Goal: Task Accomplishment & Management: Manage account settings

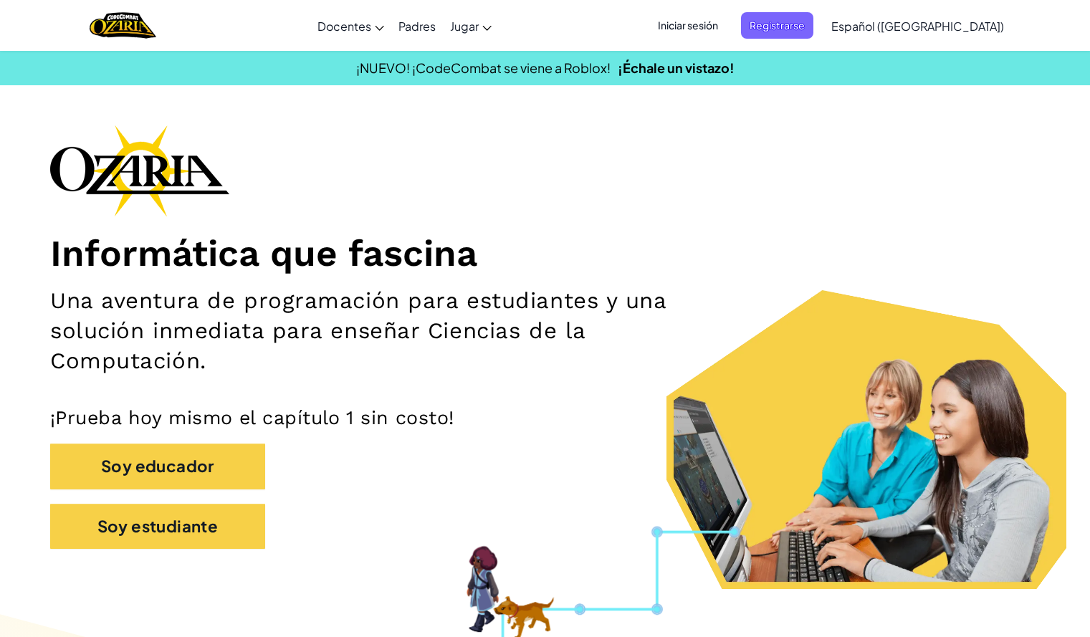
click at [726, 27] on span "Iniciar sesión" at bounding box center [687, 25] width 77 height 27
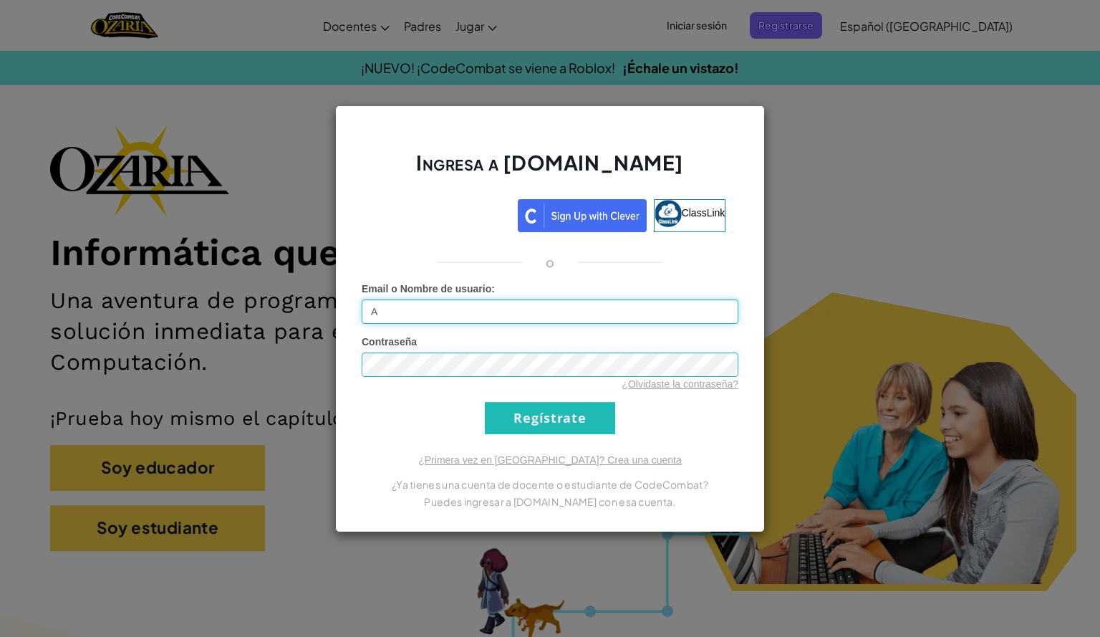
type input "[EMAIL_ADDRESS][DOMAIN_NAME]"
click at [873, 217] on div "Ingresa a [DOMAIN_NAME] ClassLink o Error desconocido. Email o Nombre de usuari…" at bounding box center [550, 318] width 1100 height 637
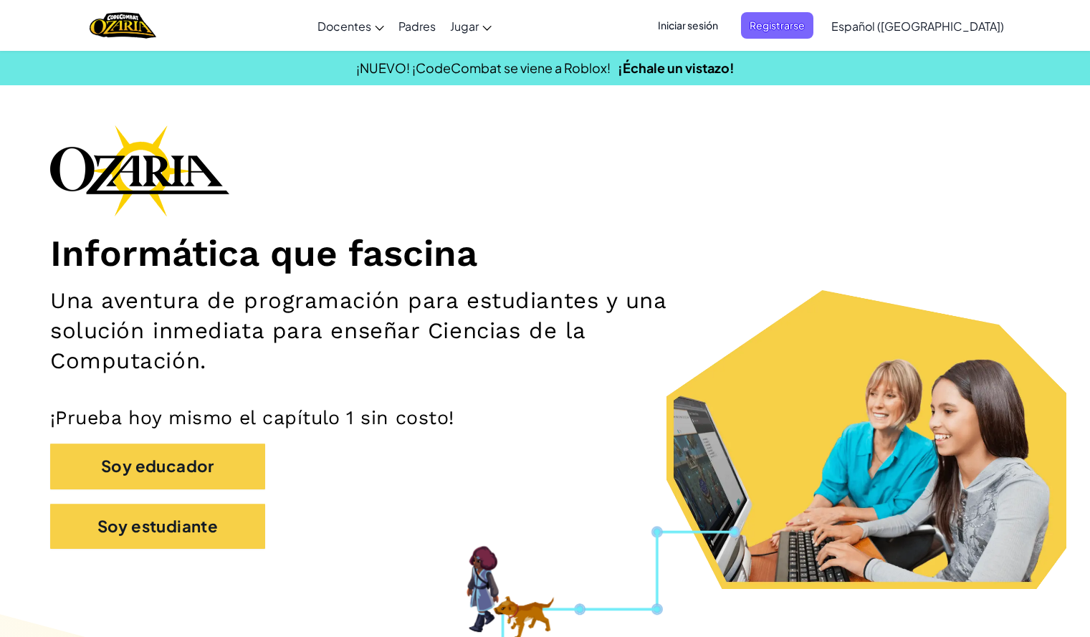
click at [721, 20] on span "Iniciar sesión" at bounding box center [687, 25] width 77 height 27
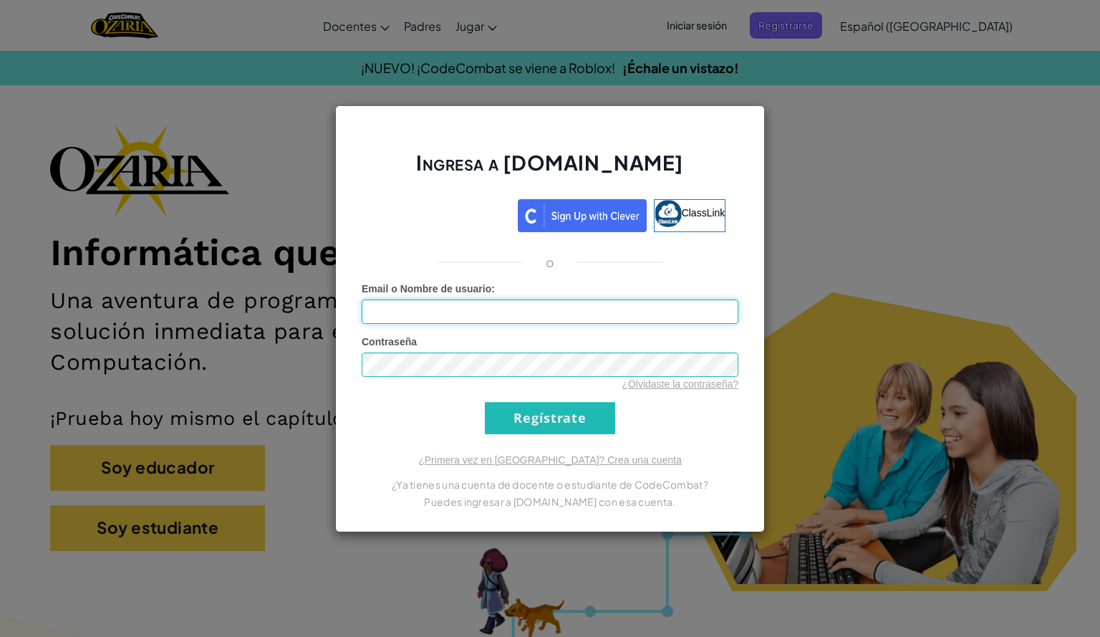
click at [547, 309] on input "Email o Nombre de usuario :" at bounding box center [550, 311] width 377 height 24
type input "[EMAIL_ADDRESS][DOMAIN_NAME]"
